Goal: Task Accomplishment & Management: Use online tool/utility

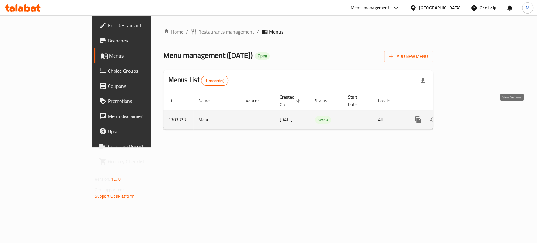
click at [467, 116] on icon "enhanced table" at bounding box center [463, 120] width 8 height 8
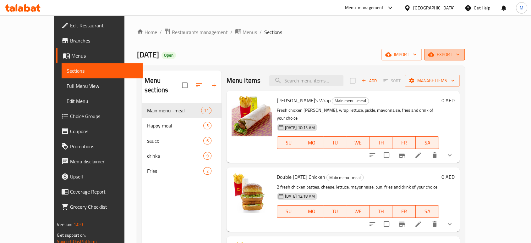
click at [460, 52] on span "export" at bounding box center [444, 55] width 30 height 8
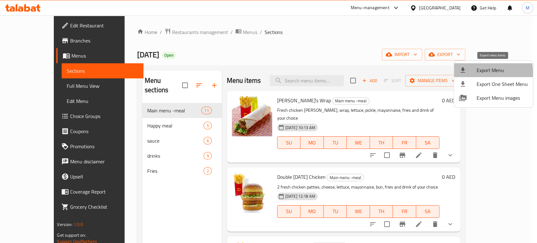
click at [478, 72] on span "Export Menu" at bounding box center [501, 70] width 51 height 8
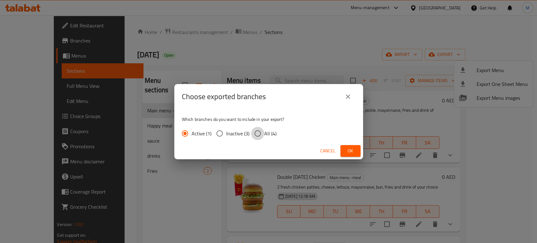
click at [256, 134] on input "All (4)" at bounding box center [257, 133] width 13 height 13
radio input "true"
click at [345, 151] on span "Ok" at bounding box center [350, 151] width 10 height 8
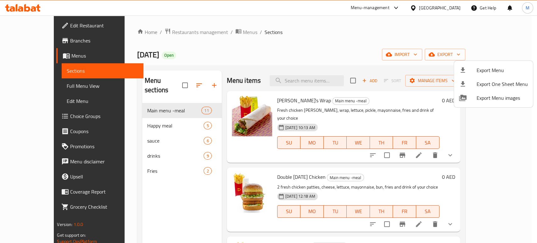
click at [30, 41] on div at bounding box center [268, 121] width 537 height 243
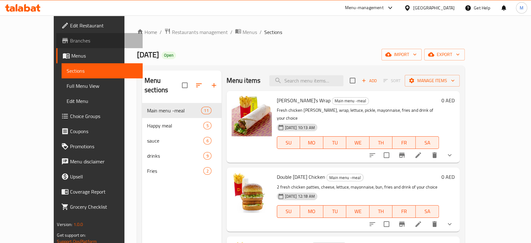
click at [70, 41] on span "Branches" at bounding box center [103, 41] width 67 height 8
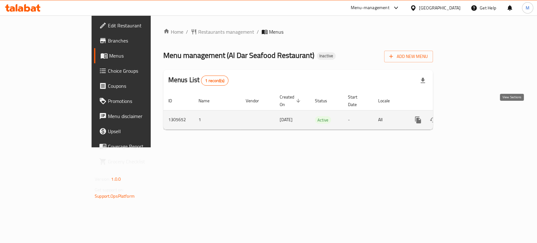
click at [467, 116] on icon "enhanced table" at bounding box center [463, 120] width 8 height 8
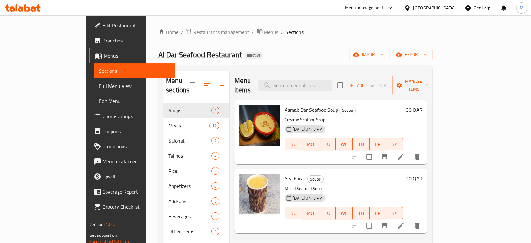
click at [428, 56] on span "export" at bounding box center [412, 55] width 30 height 8
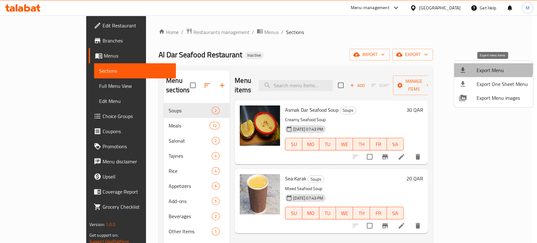
click at [478, 66] on span "Export Menu" at bounding box center [501, 70] width 51 height 8
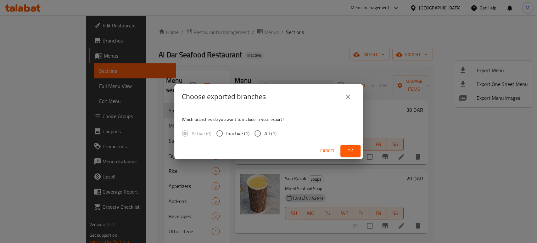
click at [257, 133] on input "All (1)" at bounding box center [257, 133] width 13 height 13
radio input "true"
click at [352, 151] on span "Ok" at bounding box center [350, 151] width 10 height 8
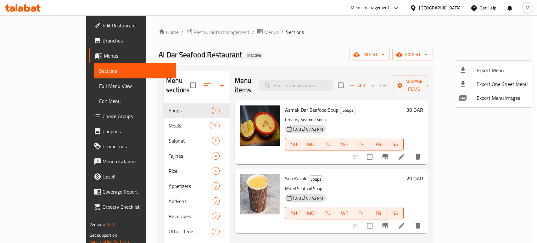
click at [41, 85] on div at bounding box center [268, 121] width 537 height 243
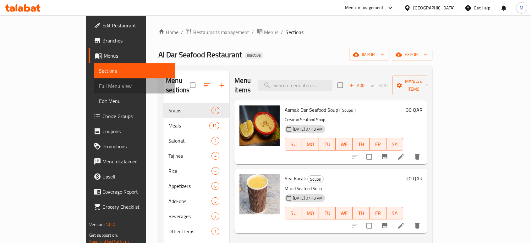
click at [99, 85] on span "Full Menu View" at bounding box center [134, 86] width 71 height 8
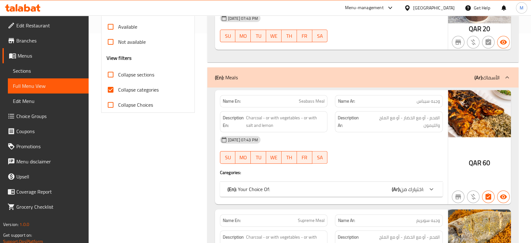
scroll to position [224, 0]
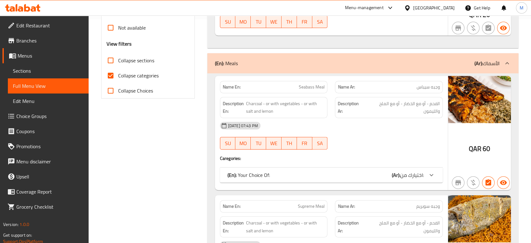
click at [405, 170] on span "اختيارك من:" at bounding box center [412, 174] width 24 height 9
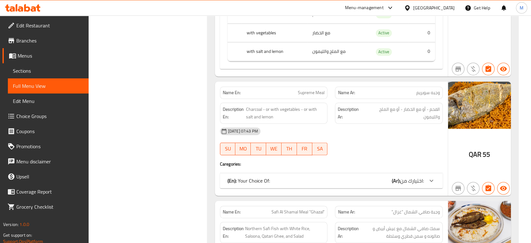
scroll to position [433, 0]
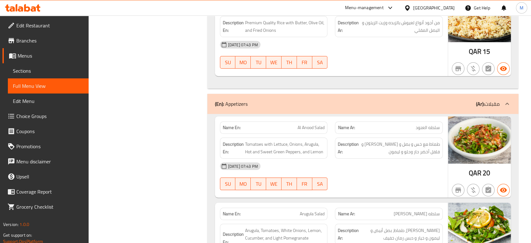
scroll to position [2459, 0]
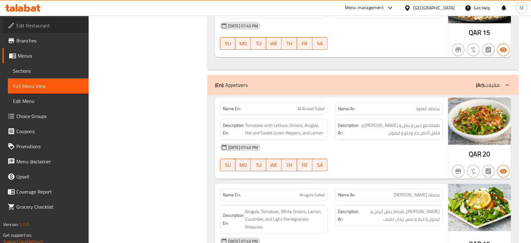
click at [43, 29] on span "Edit Restaurant" at bounding box center [49, 26] width 67 height 8
